Goal: Task Accomplishment & Management: Manage account settings

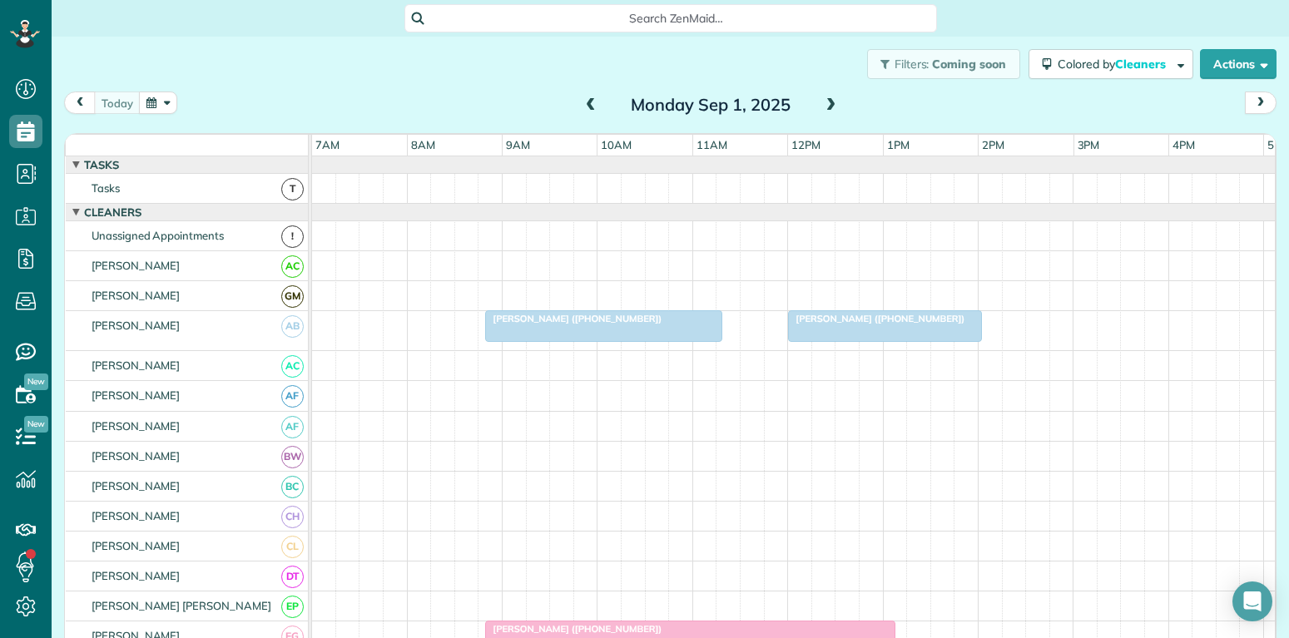
click at [897, 330] on div at bounding box center [885, 326] width 192 height 30
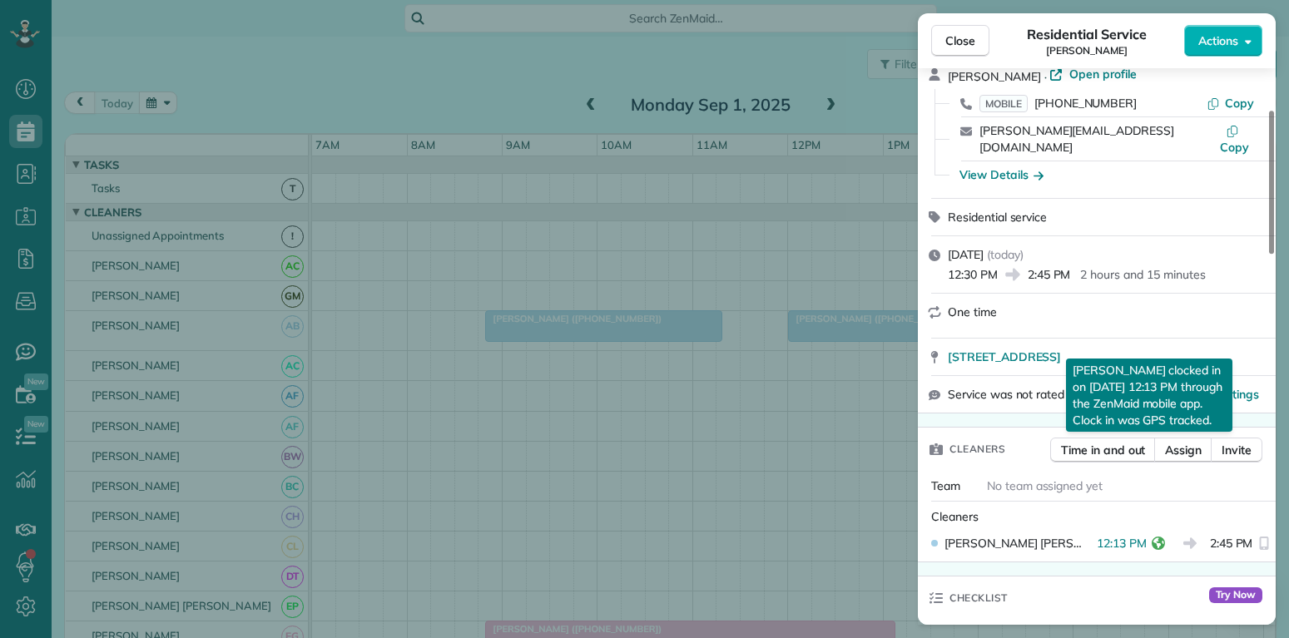
scroll to position [160, 0]
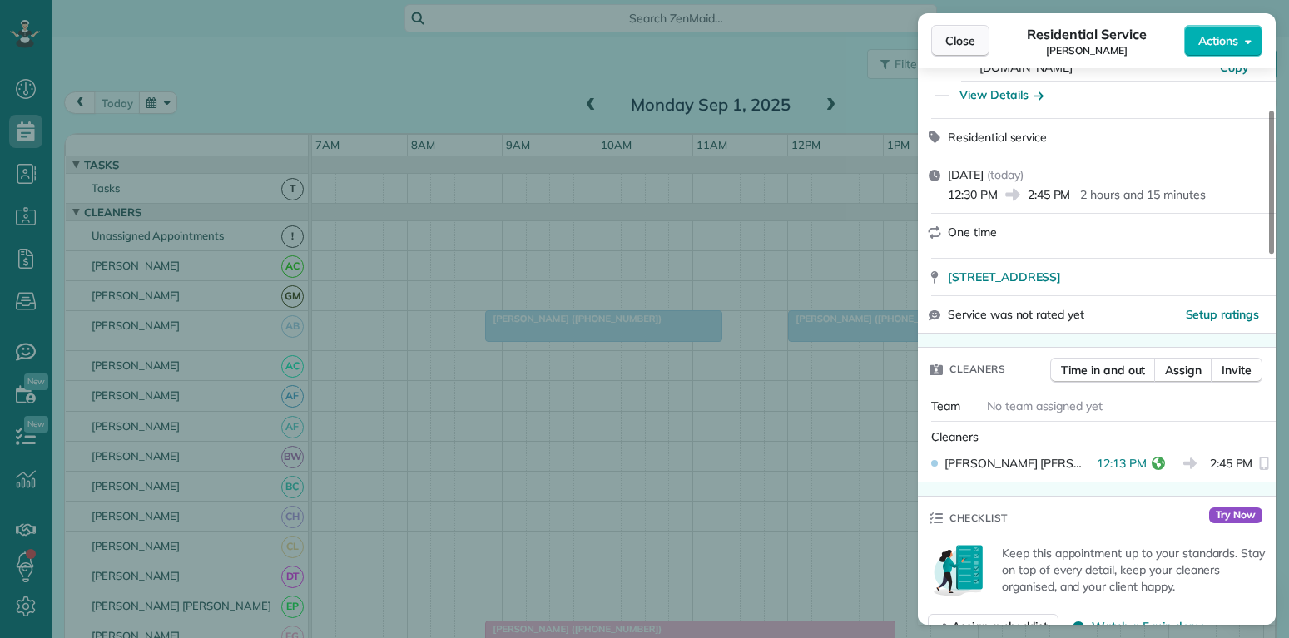
click at [960, 44] on span "Close" at bounding box center [960, 40] width 30 height 17
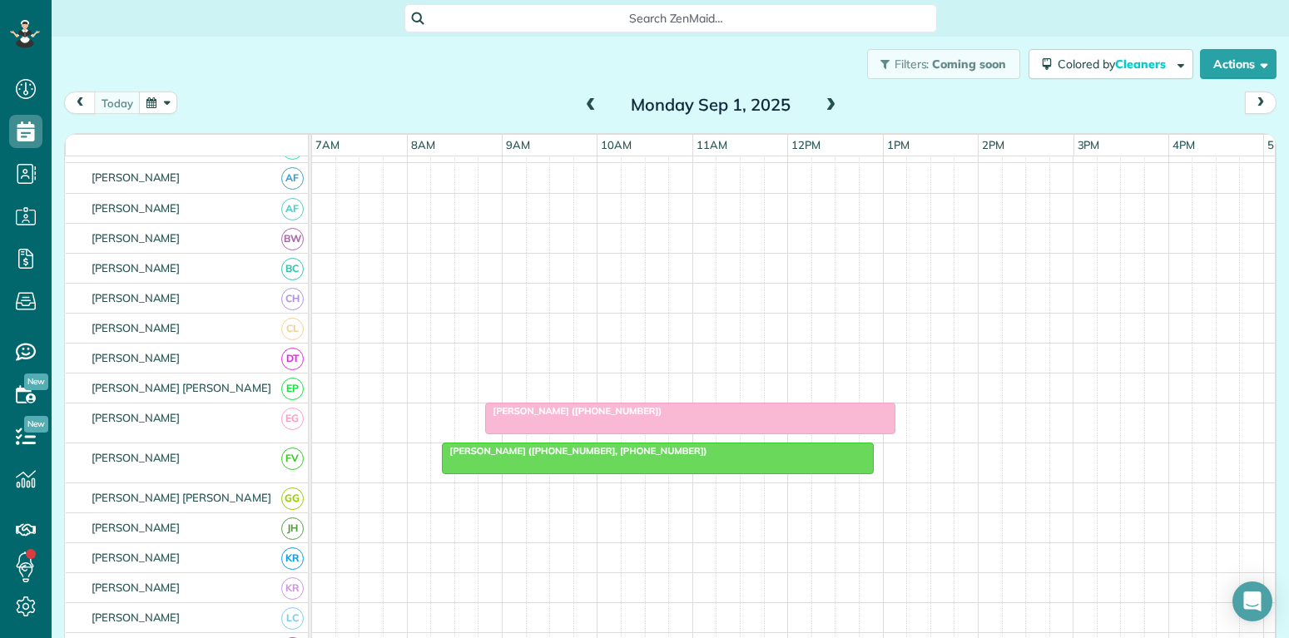
scroll to position [240, 0]
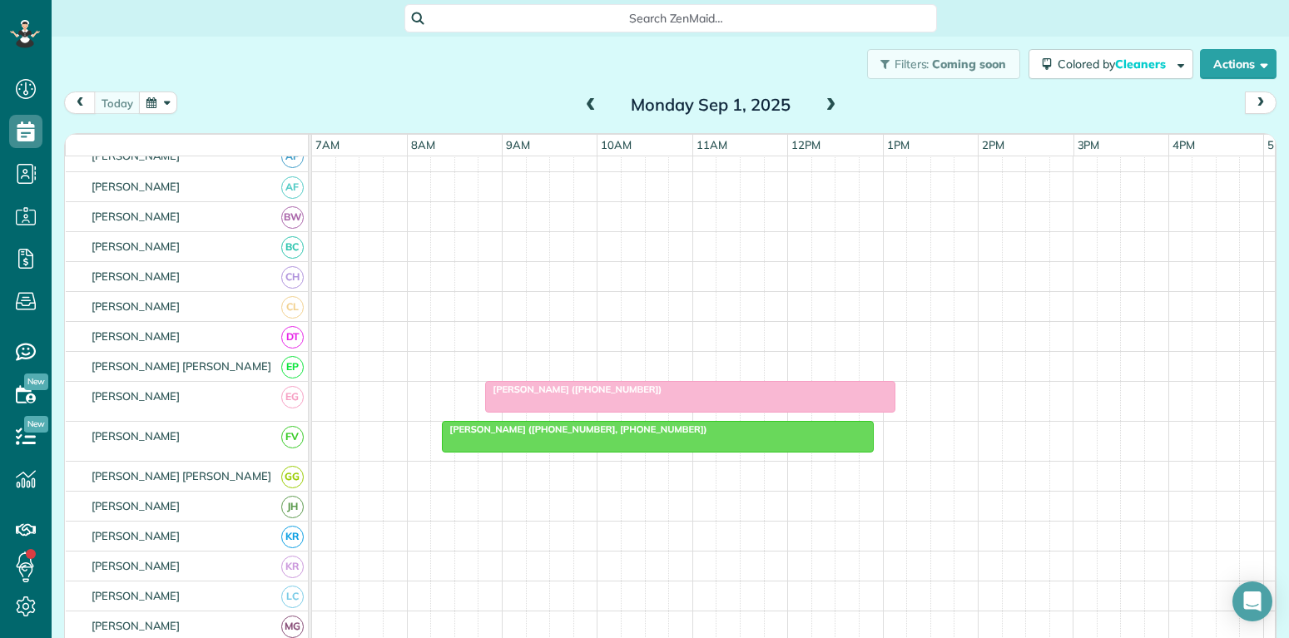
click at [637, 397] on div at bounding box center [690, 397] width 409 height 30
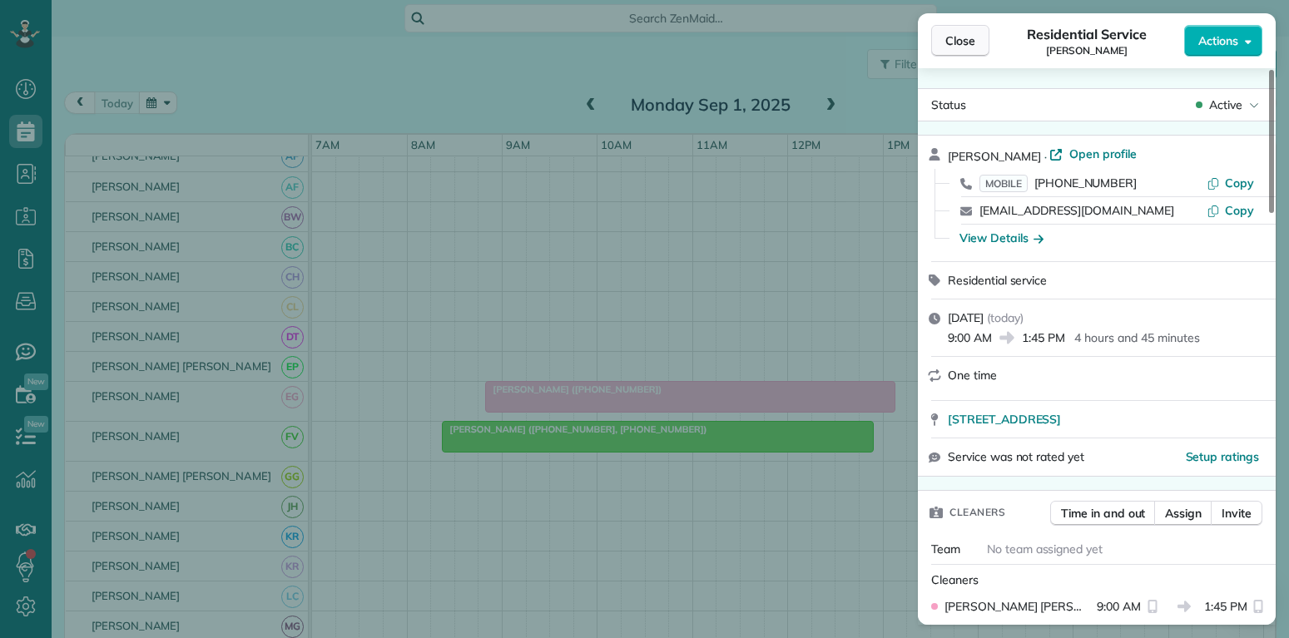
click at [972, 47] on span "Close" at bounding box center [960, 40] width 30 height 17
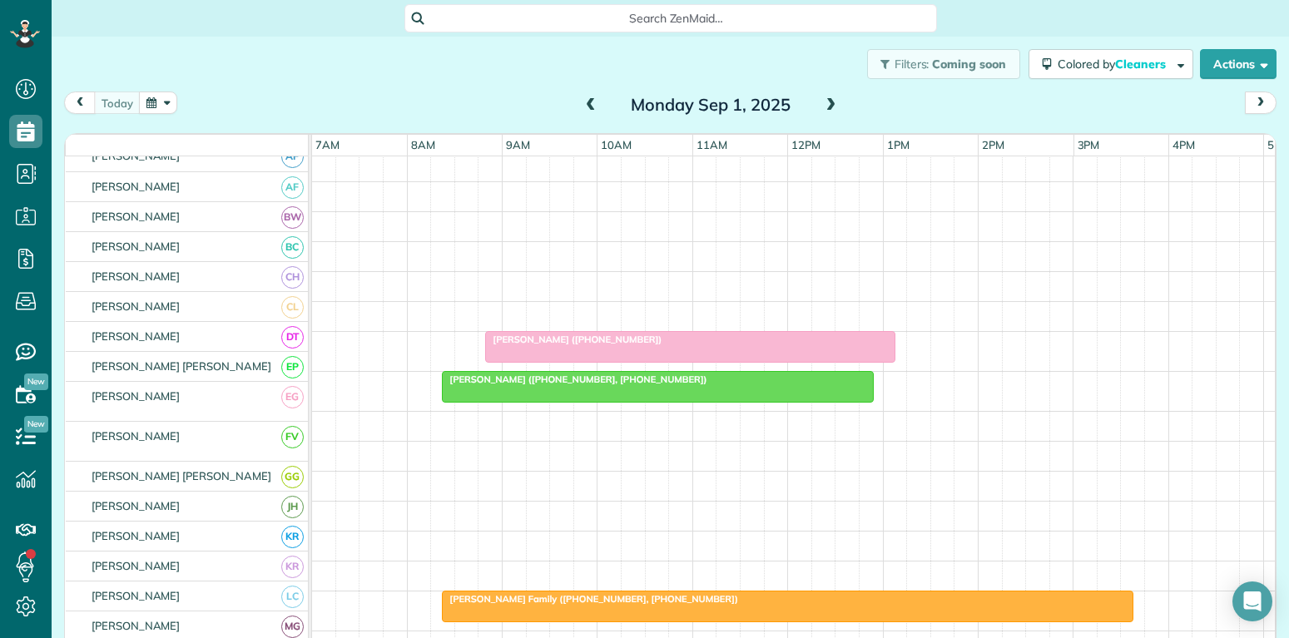
scroll to position [320, 0]
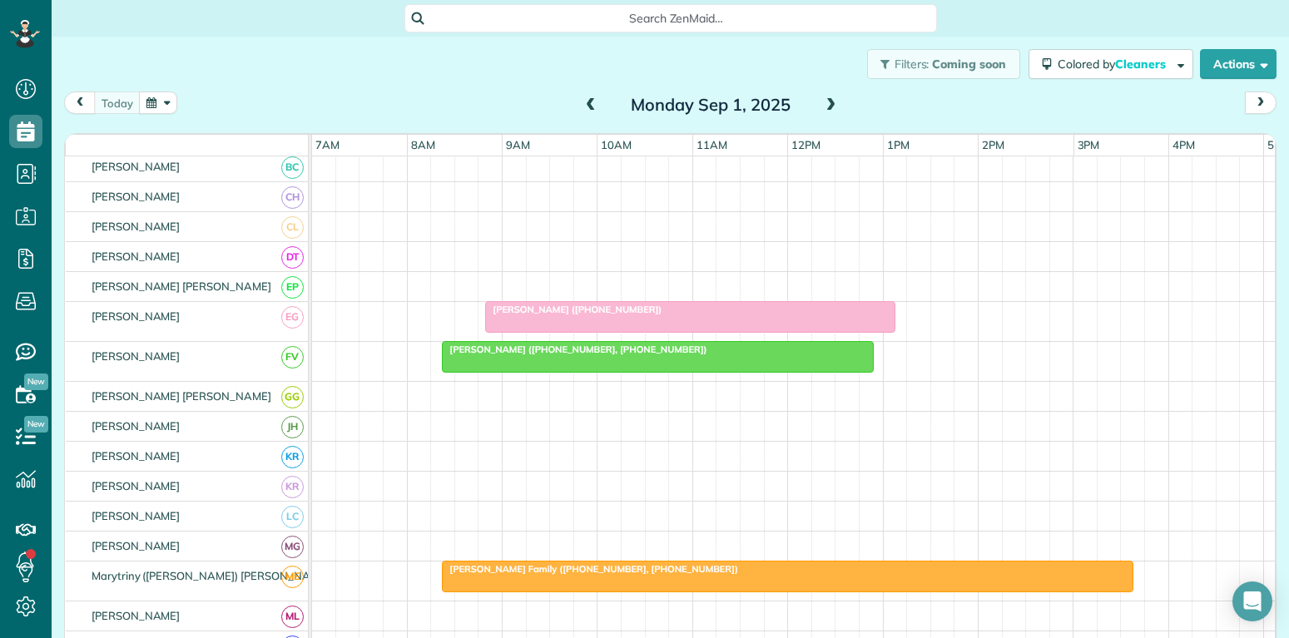
click at [703, 364] on div at bounding box center [658, 357] width 430 height 30
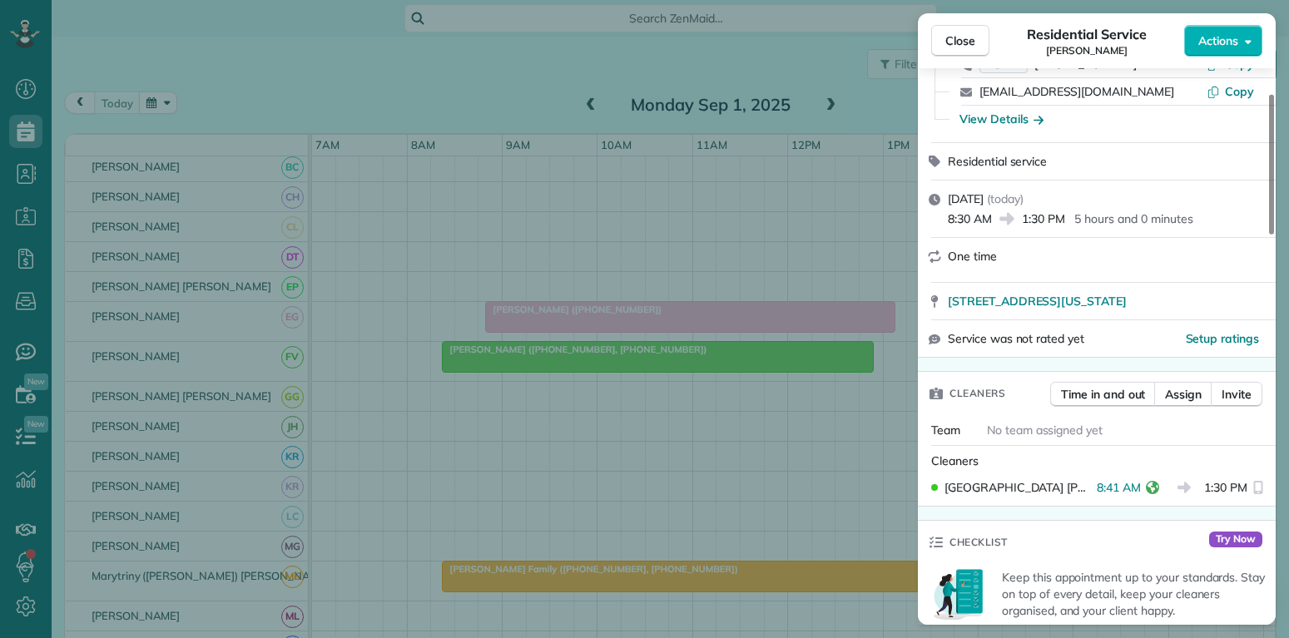
scroll to position [160, 0]
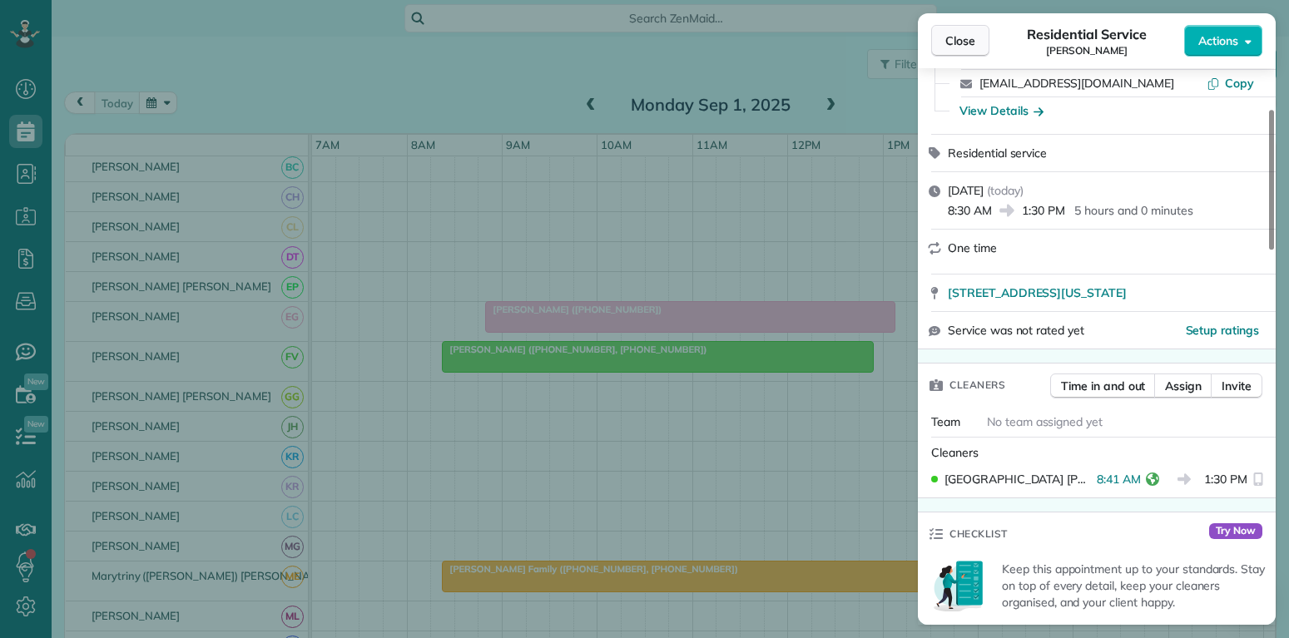
click at [967, 47] on span "Close" at bounding box center [960, 40] width 30 height 17
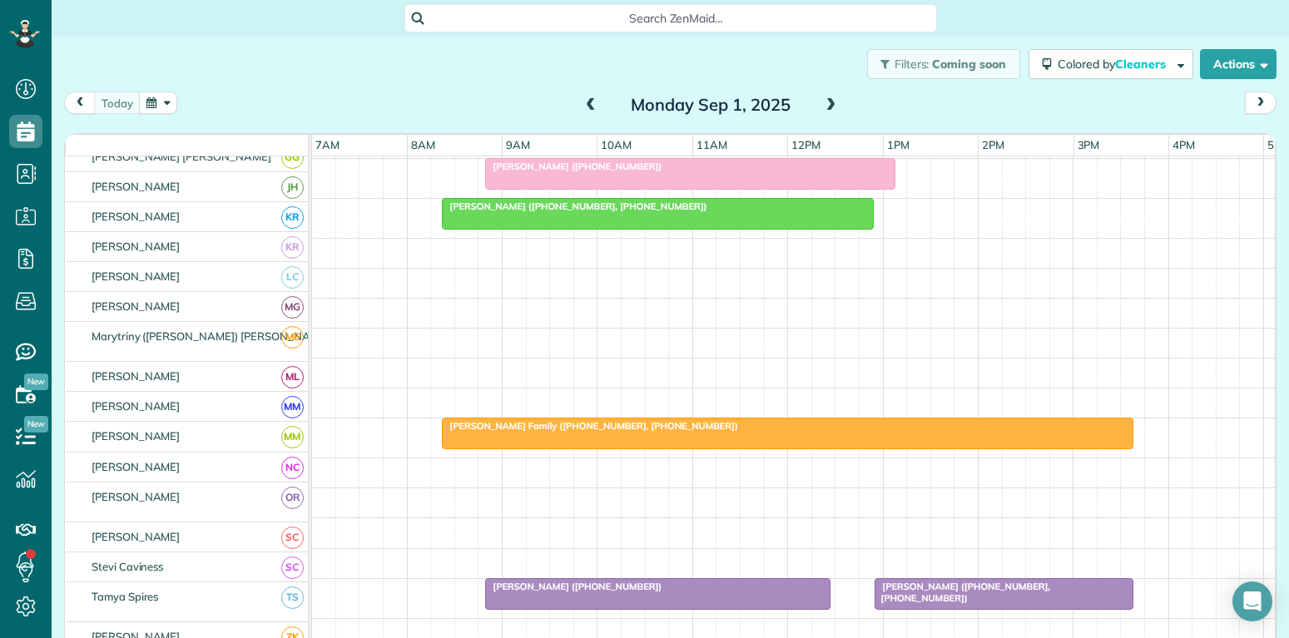
scroll to position [559, 0]
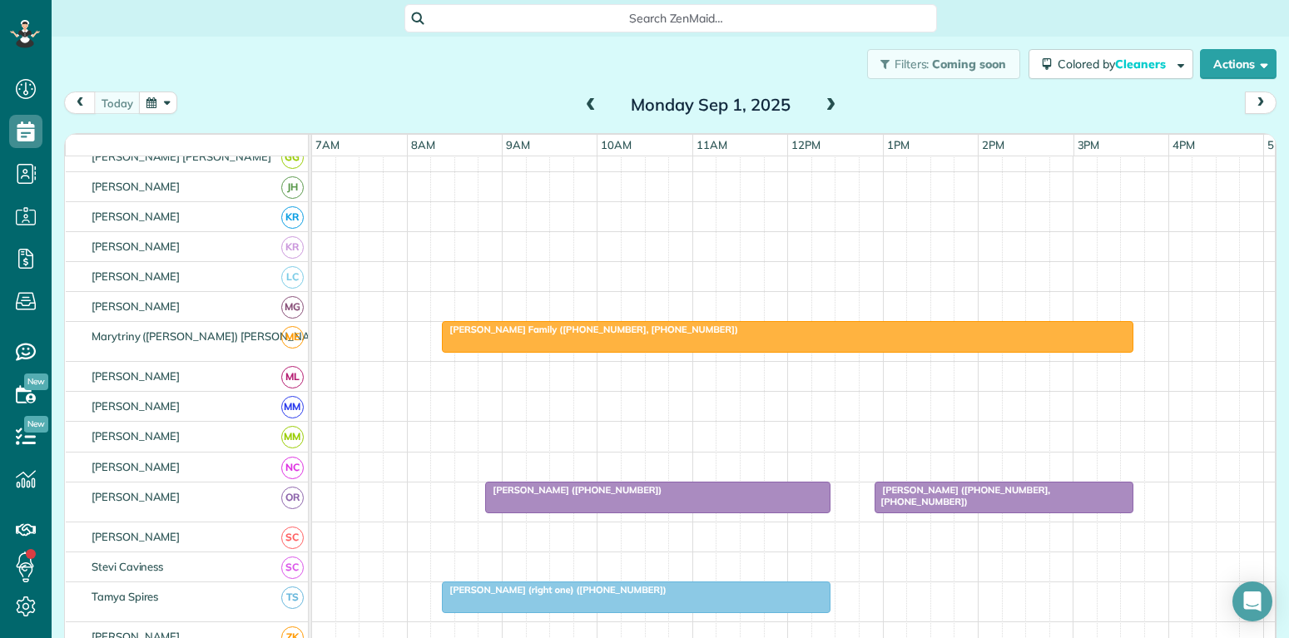
click at [698, 497] on div at bounding box center [658, 498] width 344 height 30
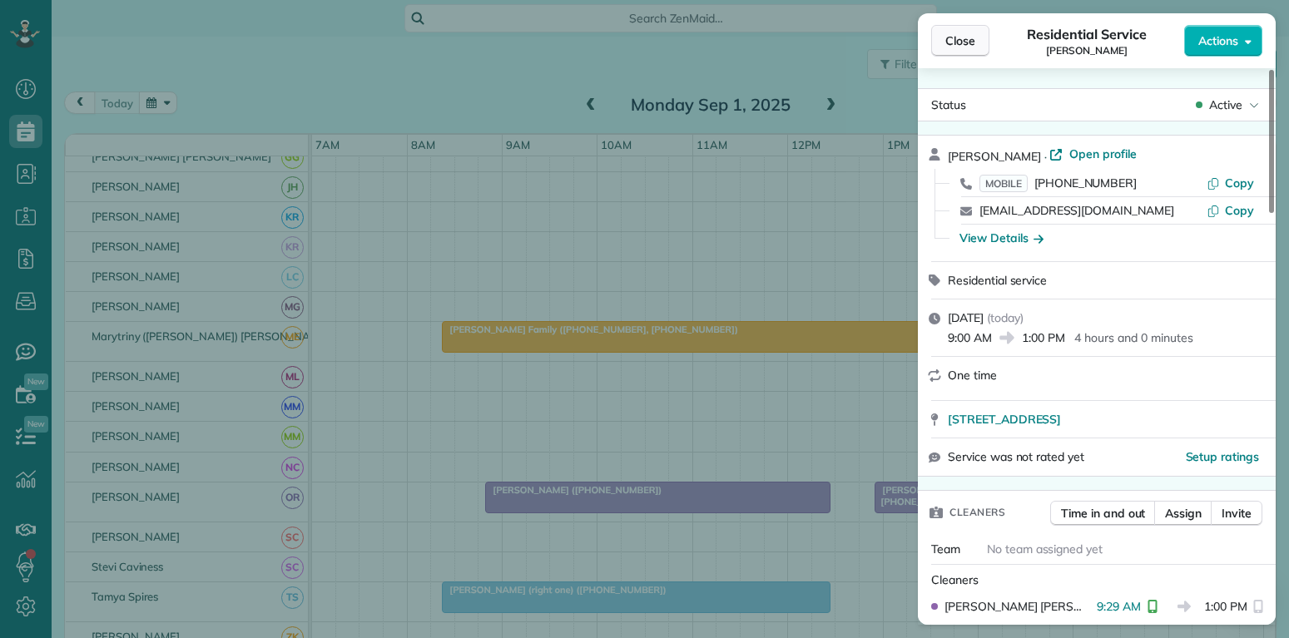
click at [960, 41] on span "Close" at bounding box center [960, 40] width 30 height 17
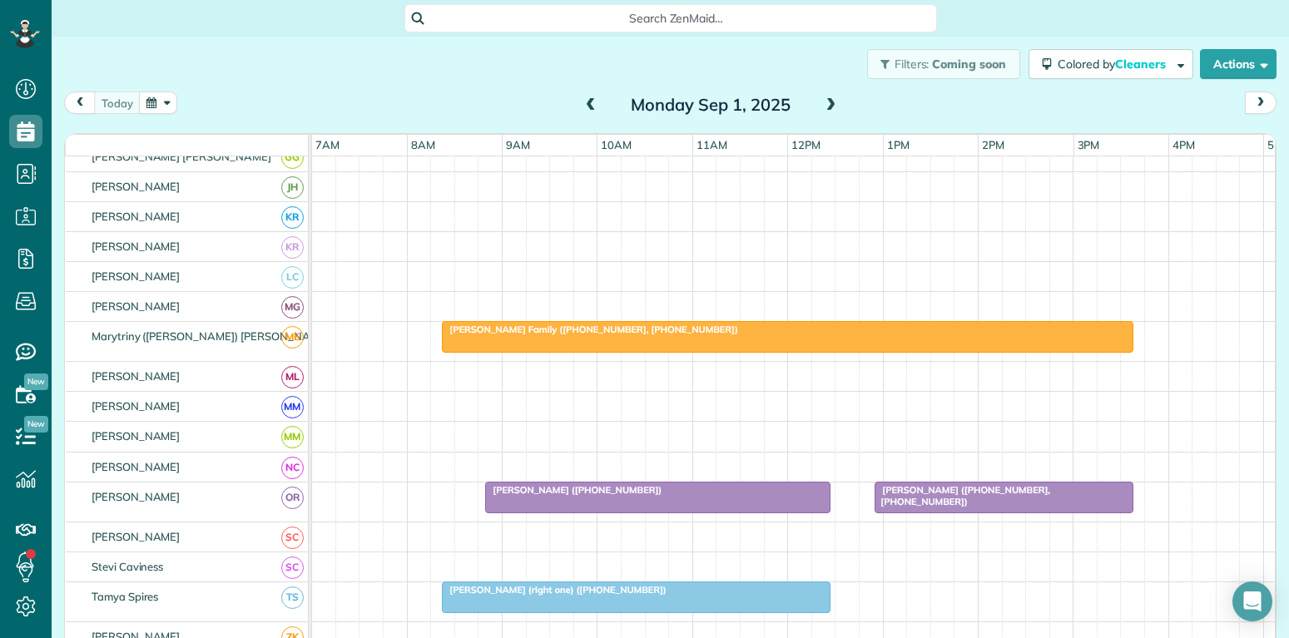
scroll to position [639, 0]
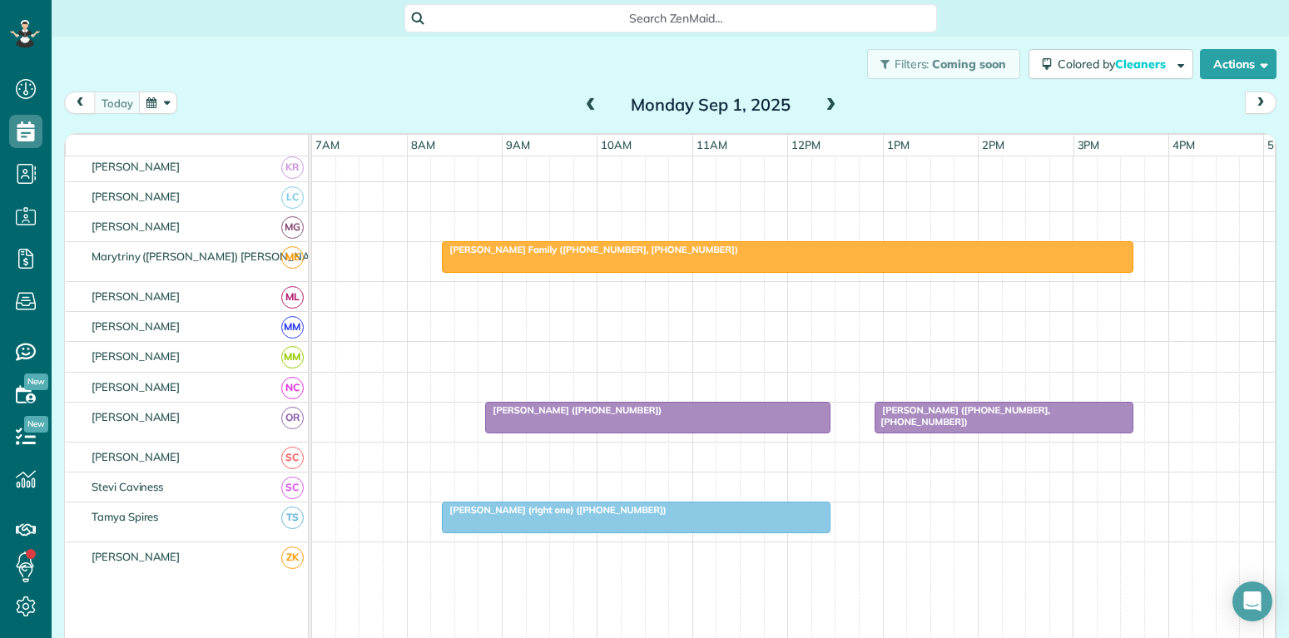
click at [734, 512] on div "[PERSON_NAME] (right one) ([PHONE_NUMBER])" at bounding box center [636, 510] width 379 height 12
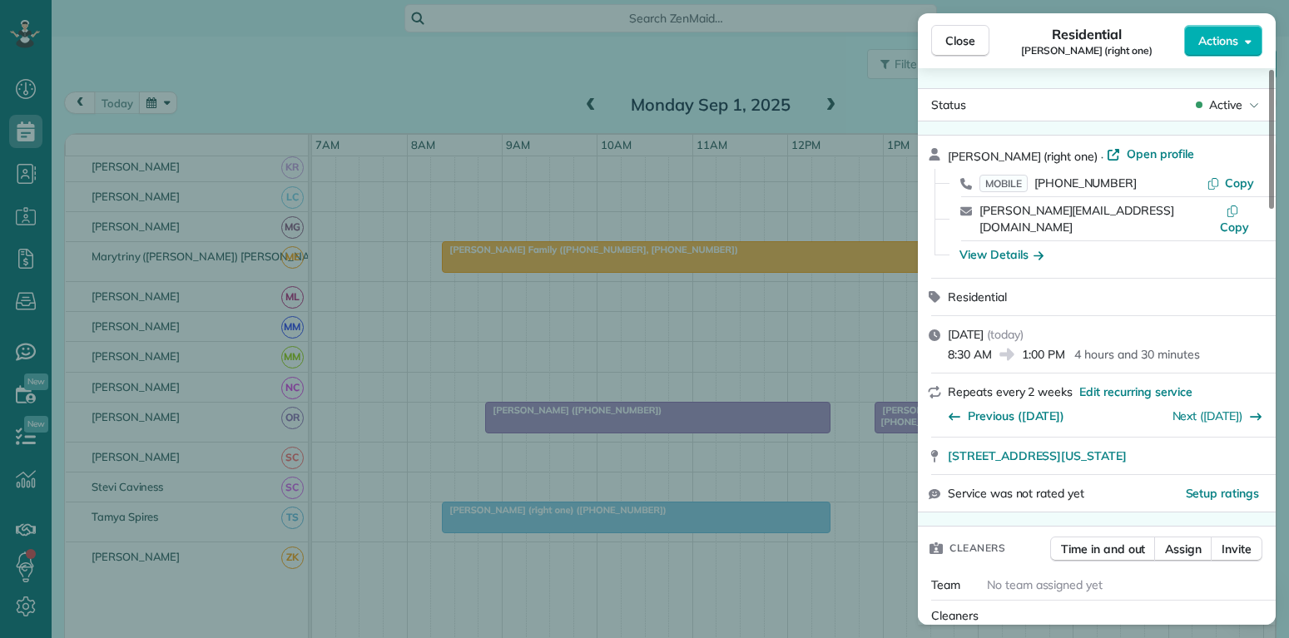
scroll to position [80, 0]
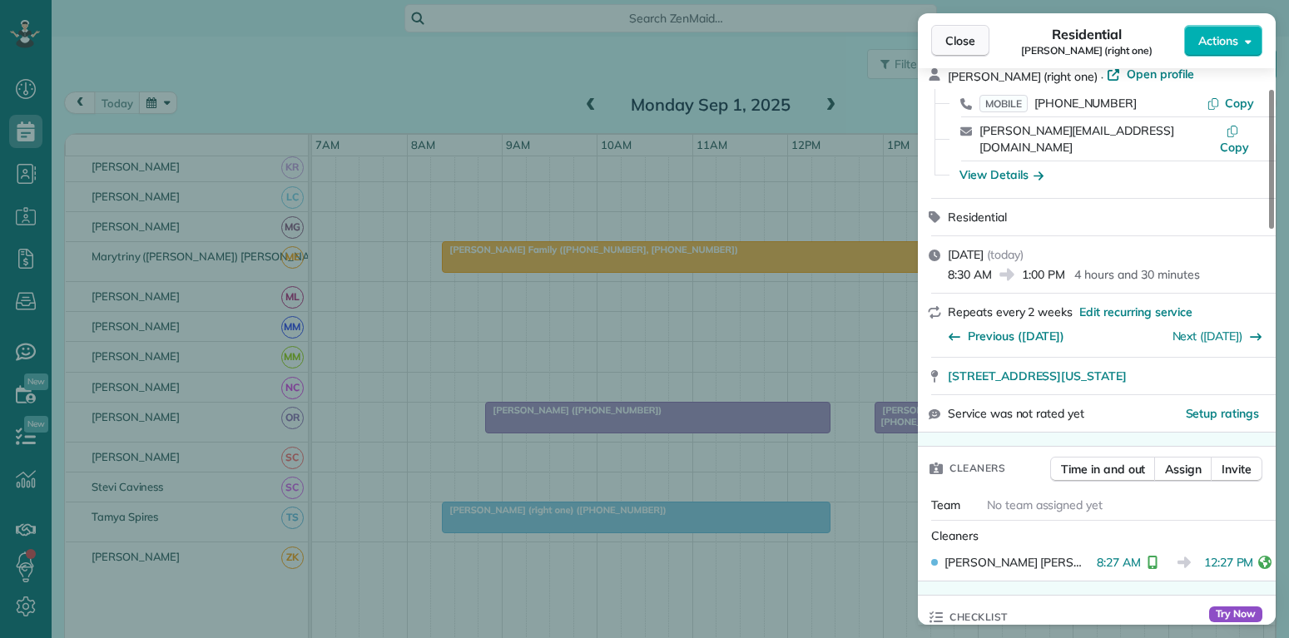
click at [955, 37] on span "Close" at bounding box center [960, 40] width 30 height 17
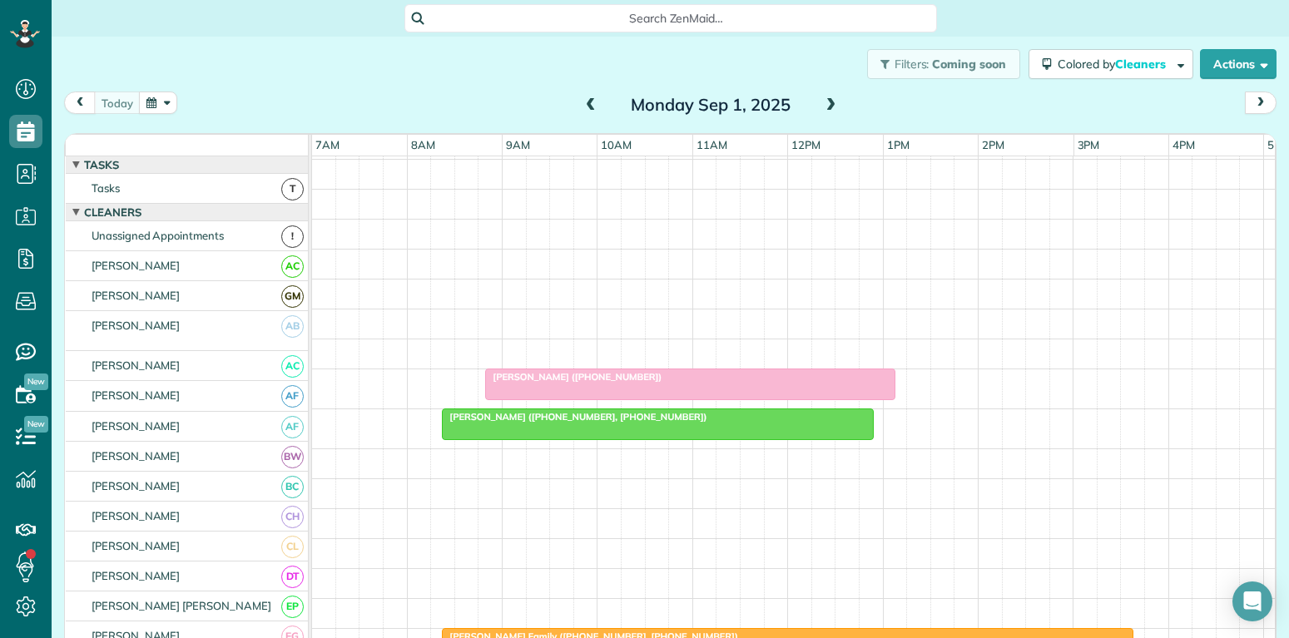
scroll to position [320, 0]
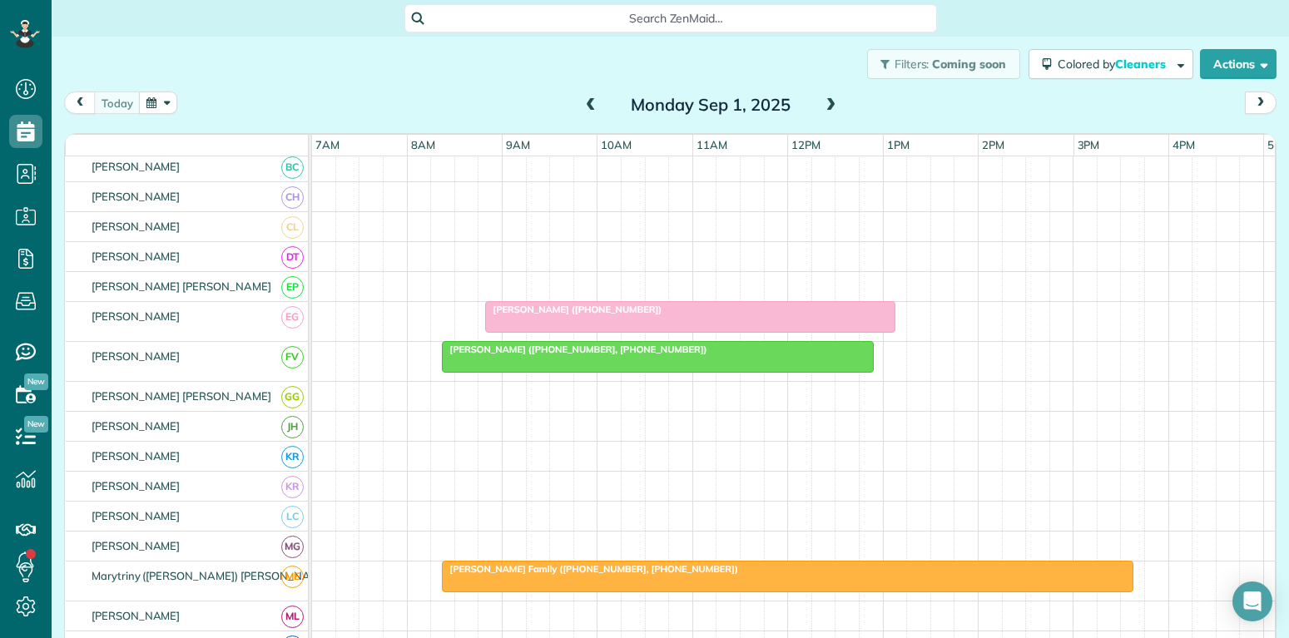
click at [721, 313] on div "[PERSON_NAME] ([PHONE_NUMBER])" at bounding box center [690, 310] width 400 height 12
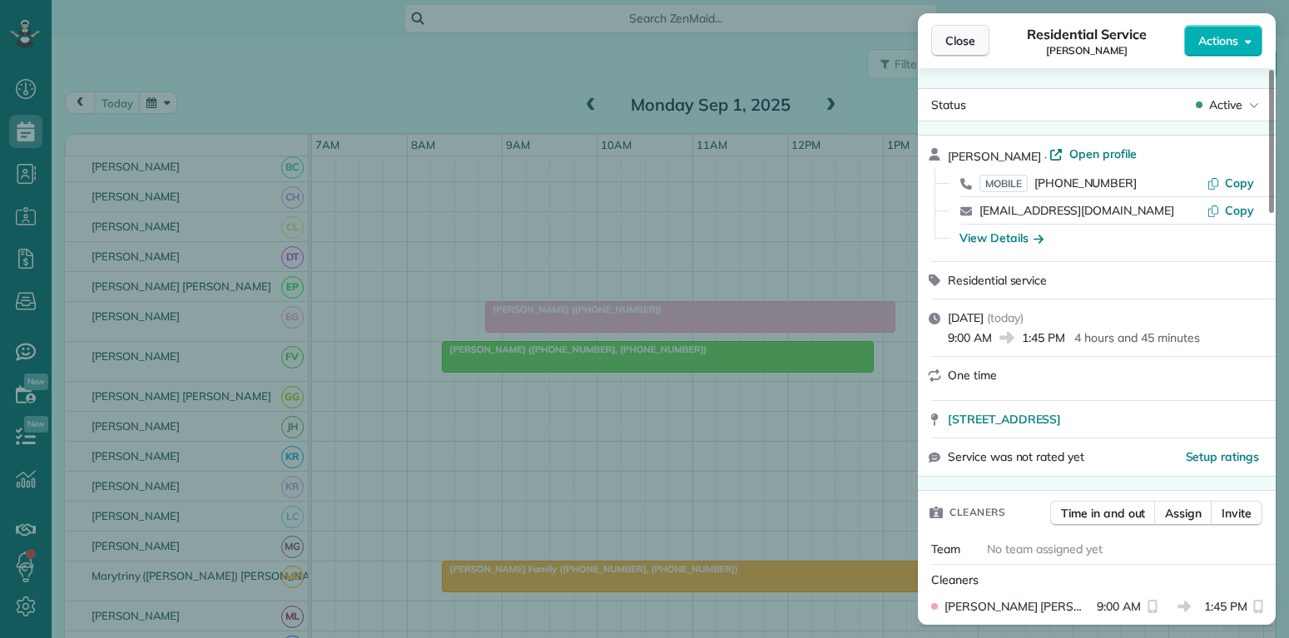
click at [968, 33] on span "Close" at bounding box center [960, 40] width 30 height 17
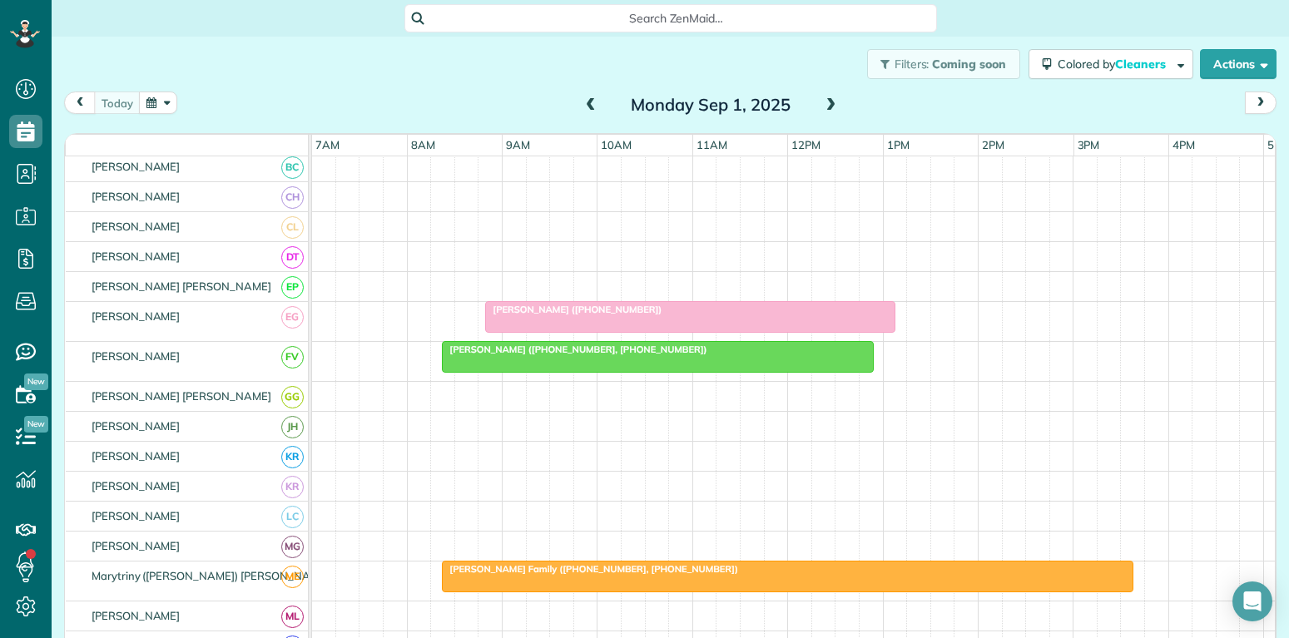
drag, startPoint x: 696, startPoint y: 350, endPoint x: 748, endPoint y: 367, distance: 55.3
click at [697, 350] on div "[PERSON_NAME] ([PHONE_NUMBER], [PHONE_NUMBER])" at bounding box center [658, 350] width 422 height 12
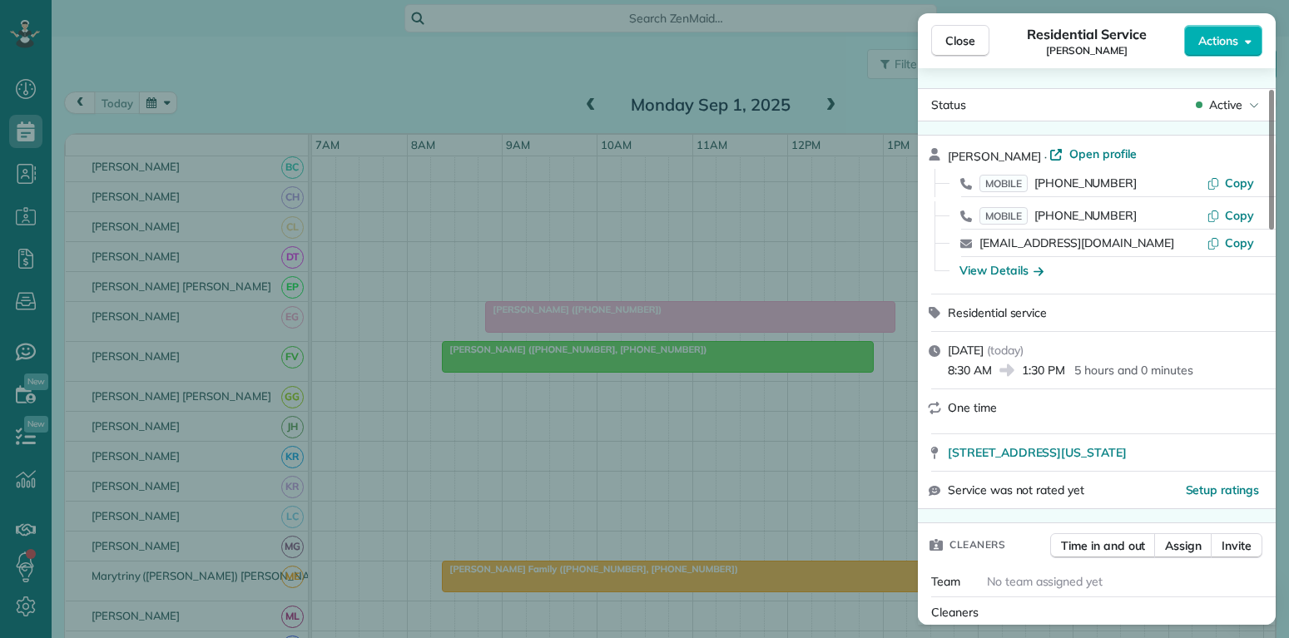
scroll to position [160, 0]
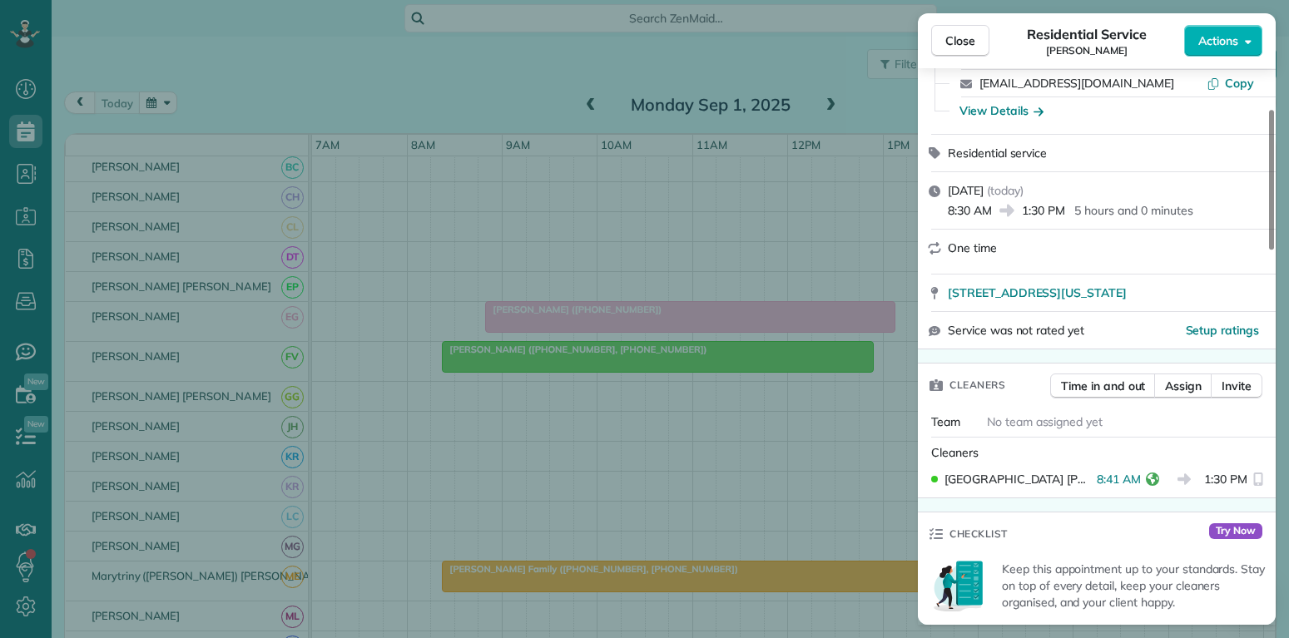
click at [968, 36] on span "Close" at bounding box center [960, 40] width 30 height 17
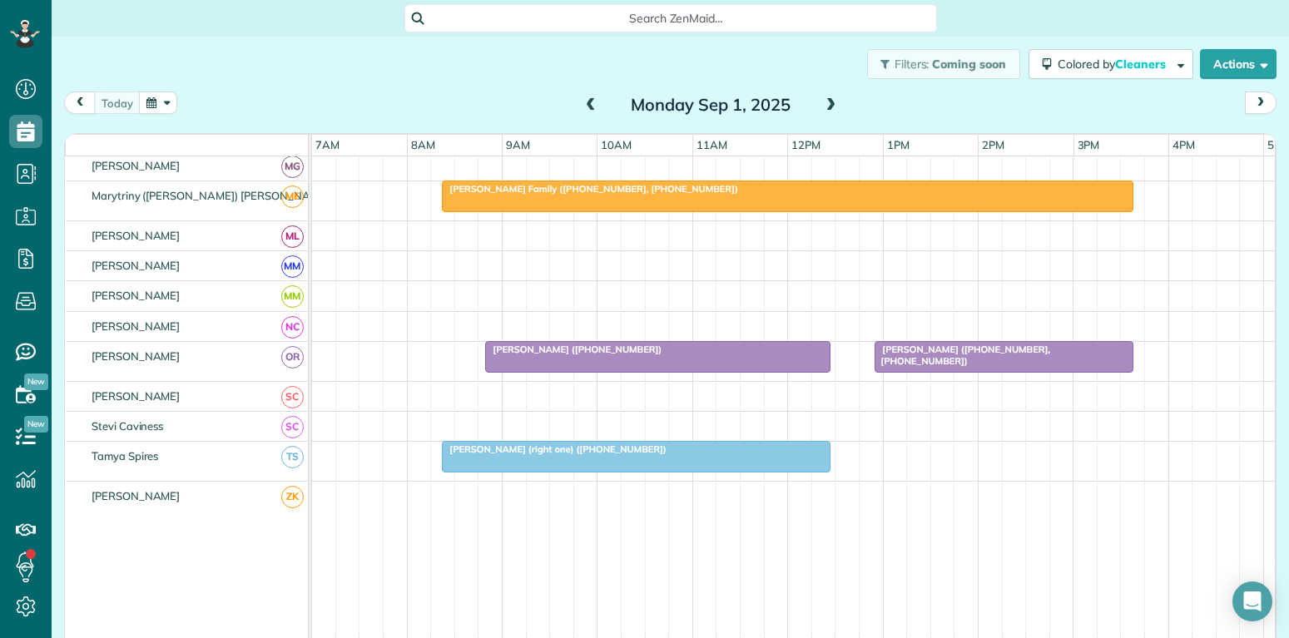
scroll to position [719, 0]
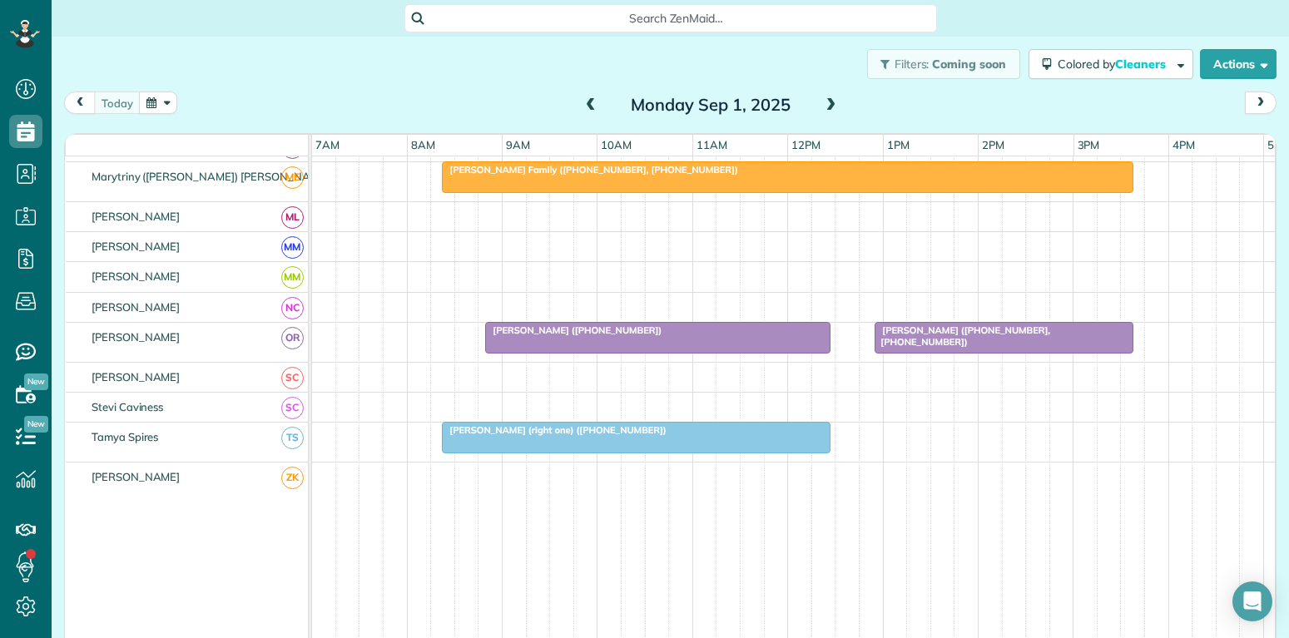
click at [735, 340] on div at bounding box center [658, 338] width 344 height 30
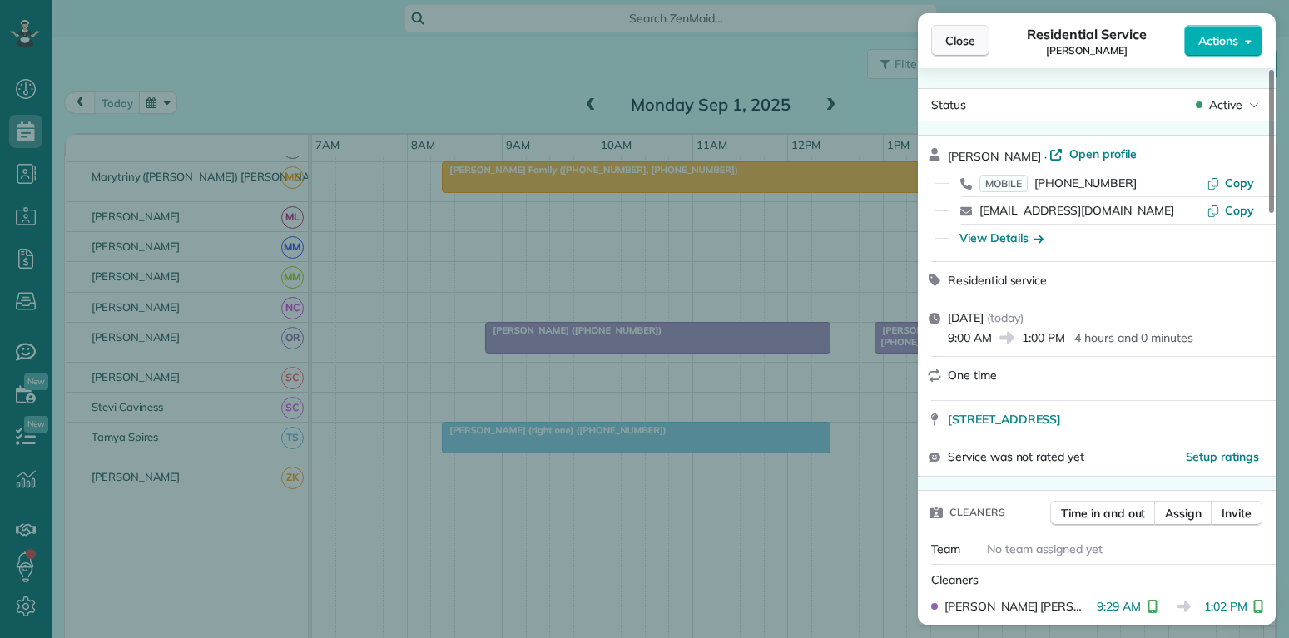
click at [964, 43] on span "Close" at bounding box center [960, 40] width 30 height 17
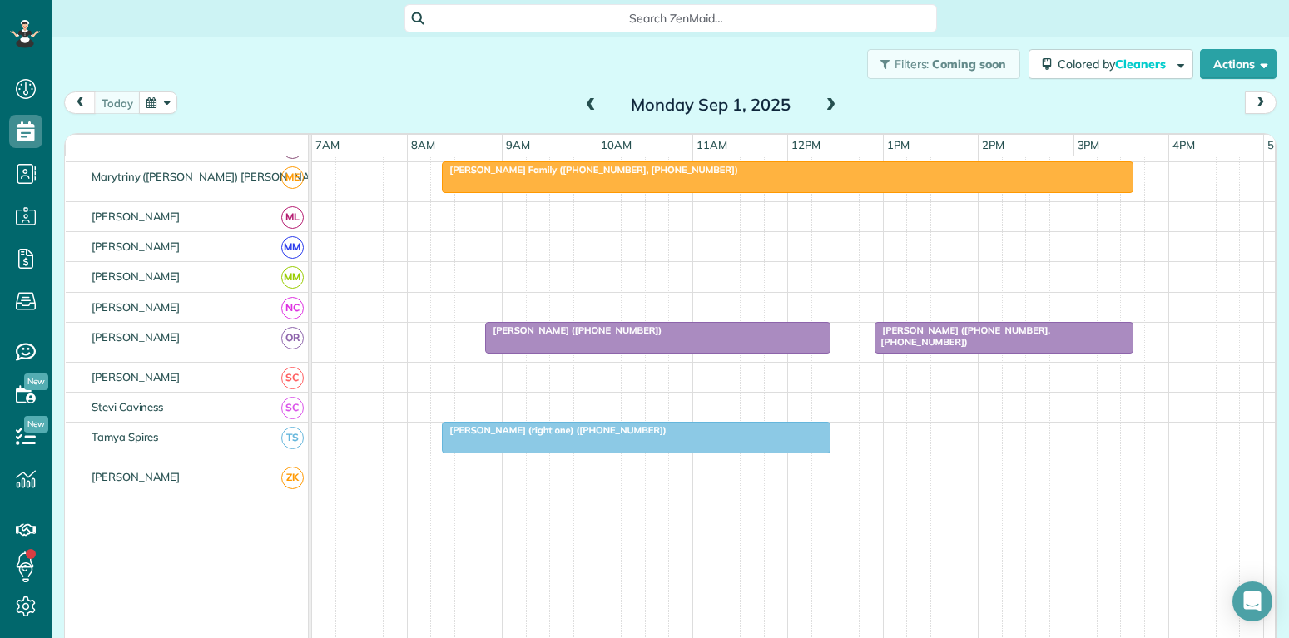
click at [936, 342] on div at bounding box center [1004, 338] width 257 height 30
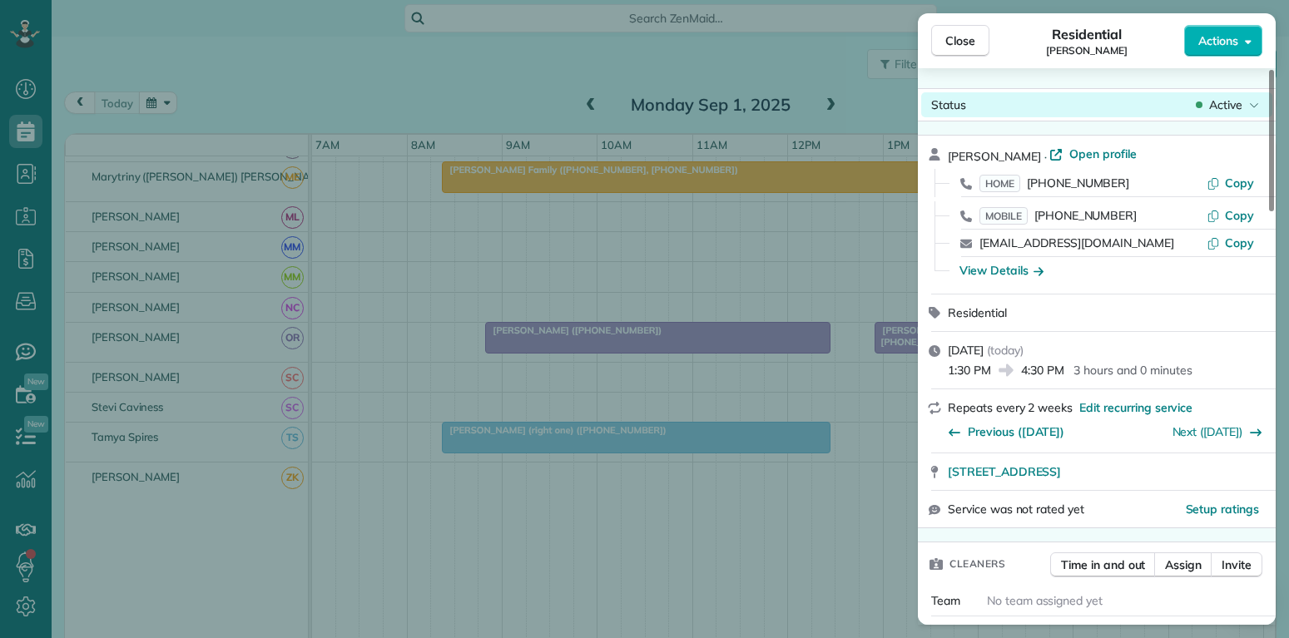
drag, startPoint x: 955, startPoint y: 47, endPoint x: 926, endPoint y: 112, distance: 71.1
click at [956, 44] on span "Close" at bounding box center [960, 40] width 30 height 17
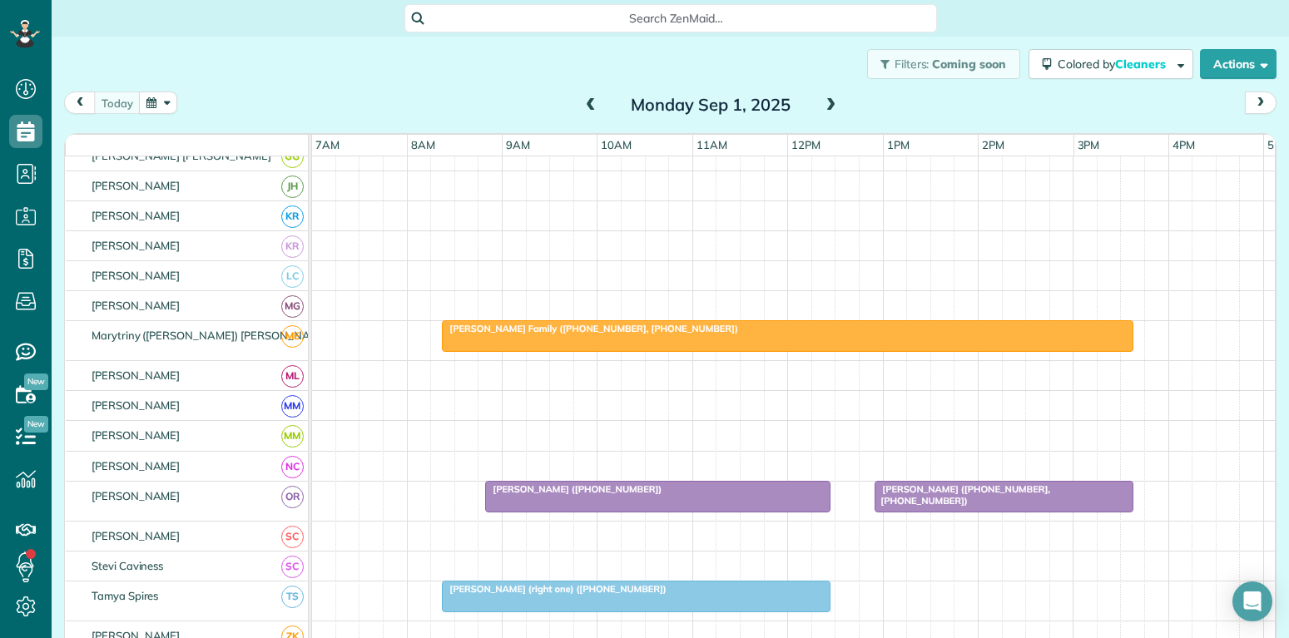
scroll to position [559, 0]
